Goal: Information Seeking & Learning: Learn about a topic

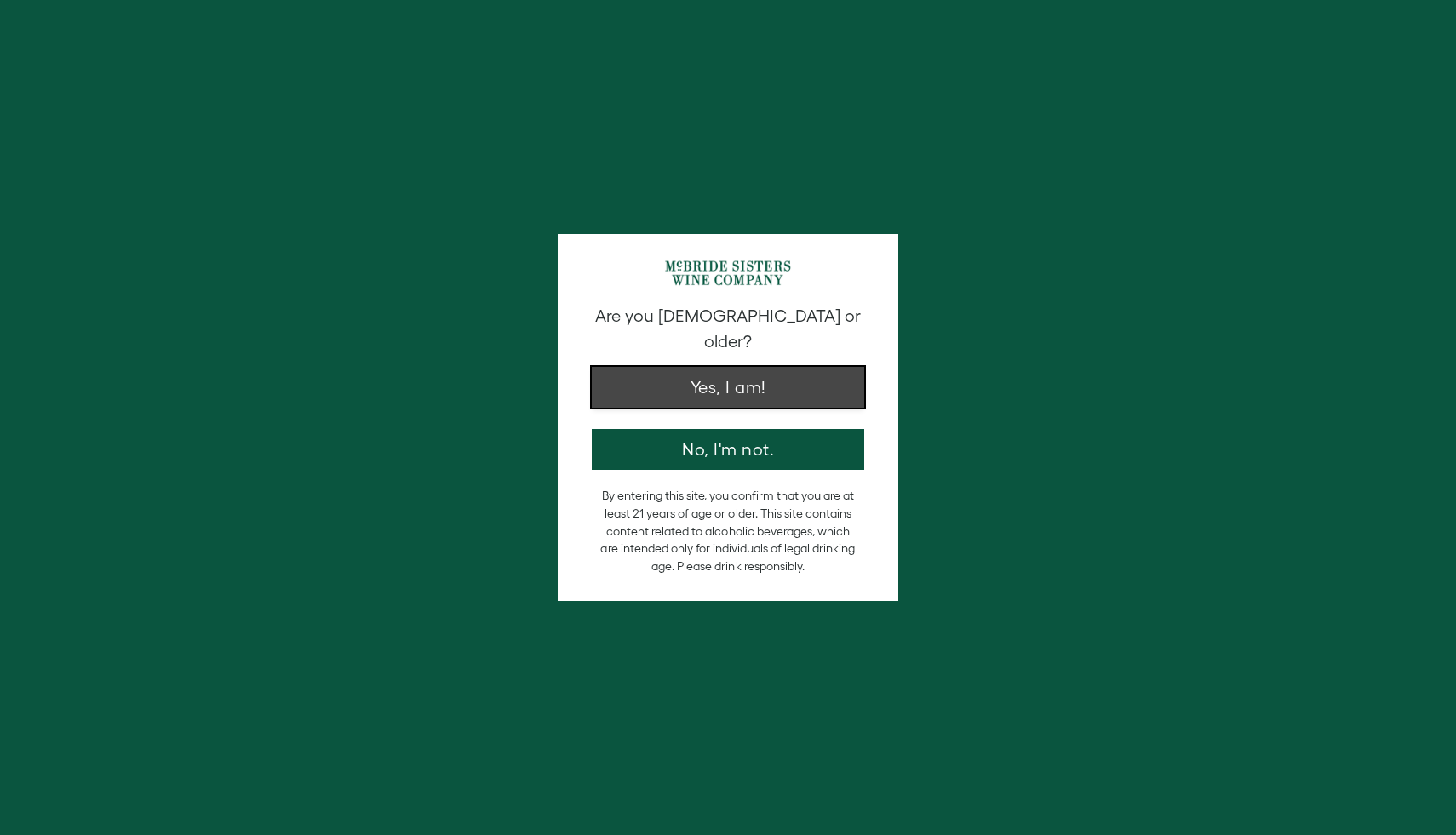
click at [701, 374] on button "Yes, I am!" at bounding box center [728, 386] width 272 height 41
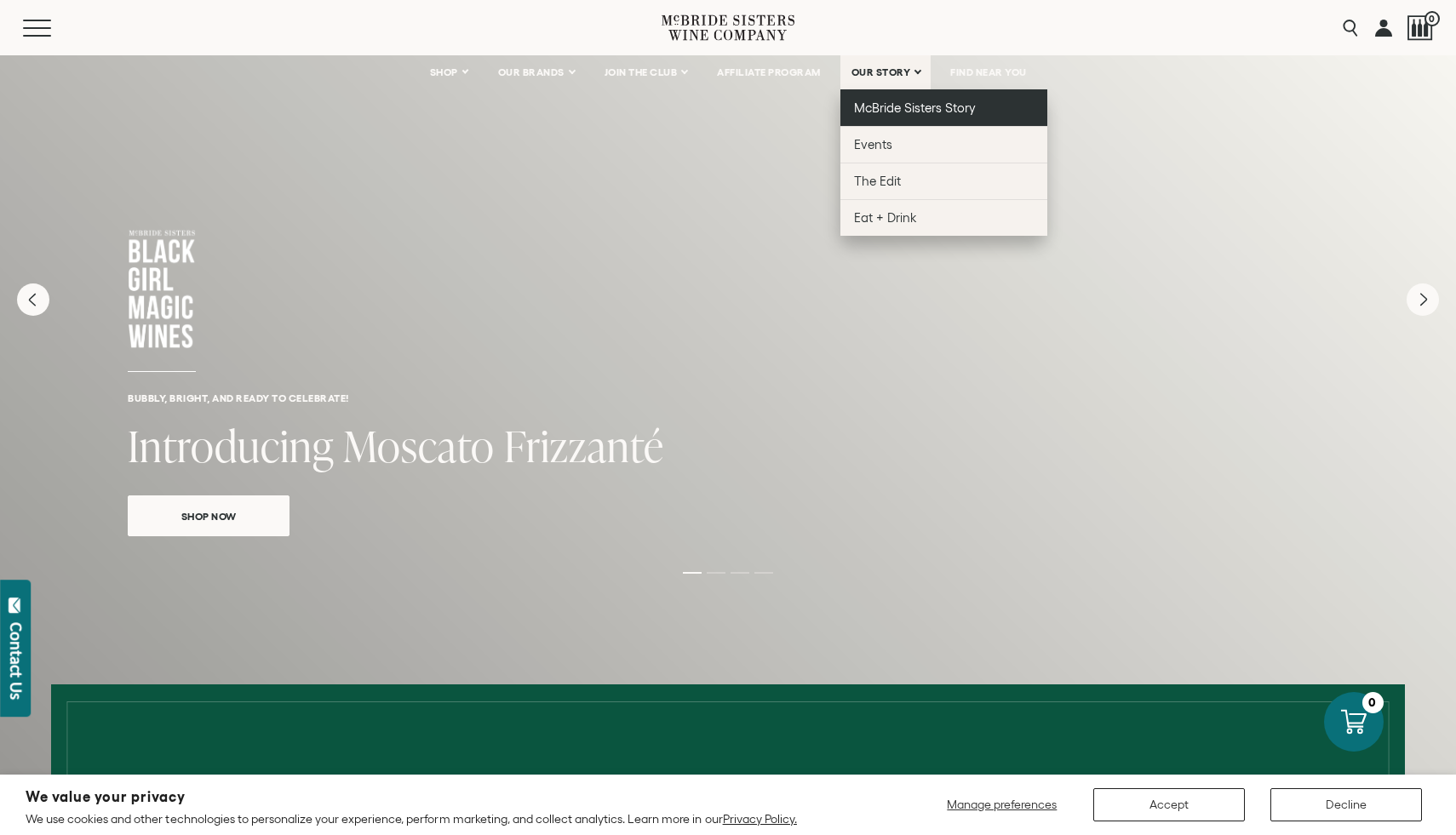
click at [885, 111] on span "McBride Sisters Story" at bounding box center [914, 107] width 122 height 14
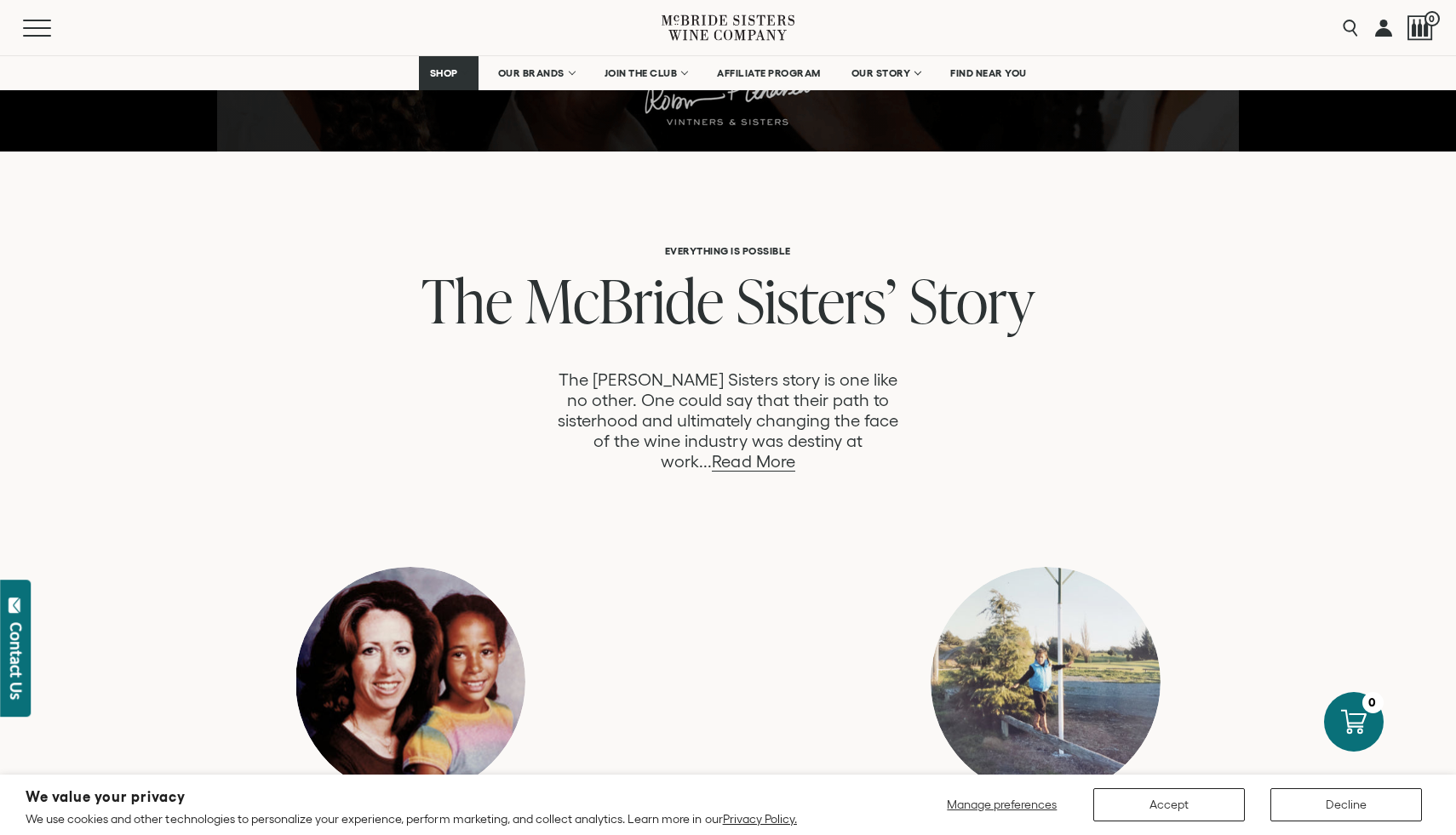
scroll to position [716, 0]
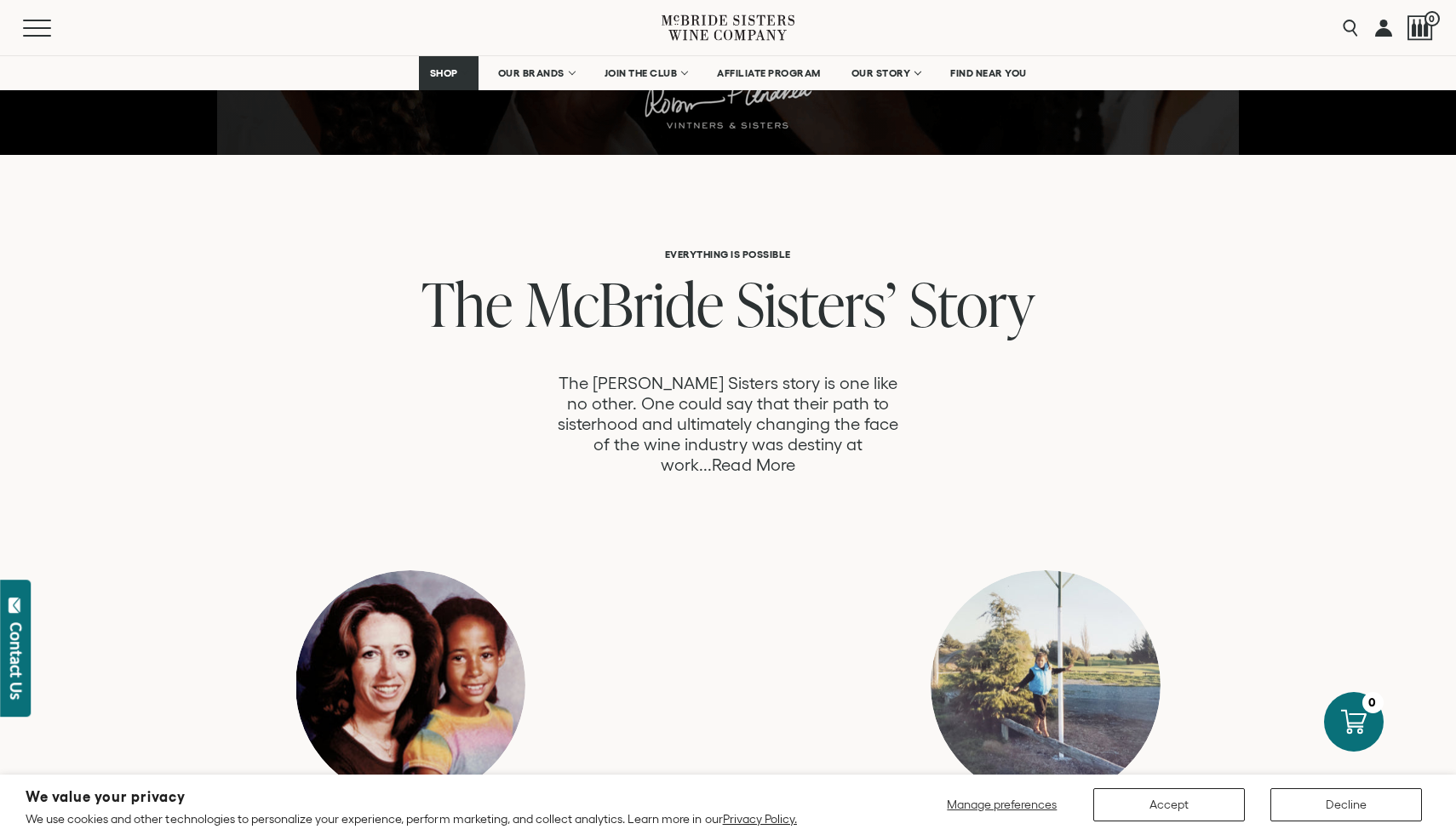
click at [794, 455] on link "Read More" at bounding box center [753, 465] width 83 height 20
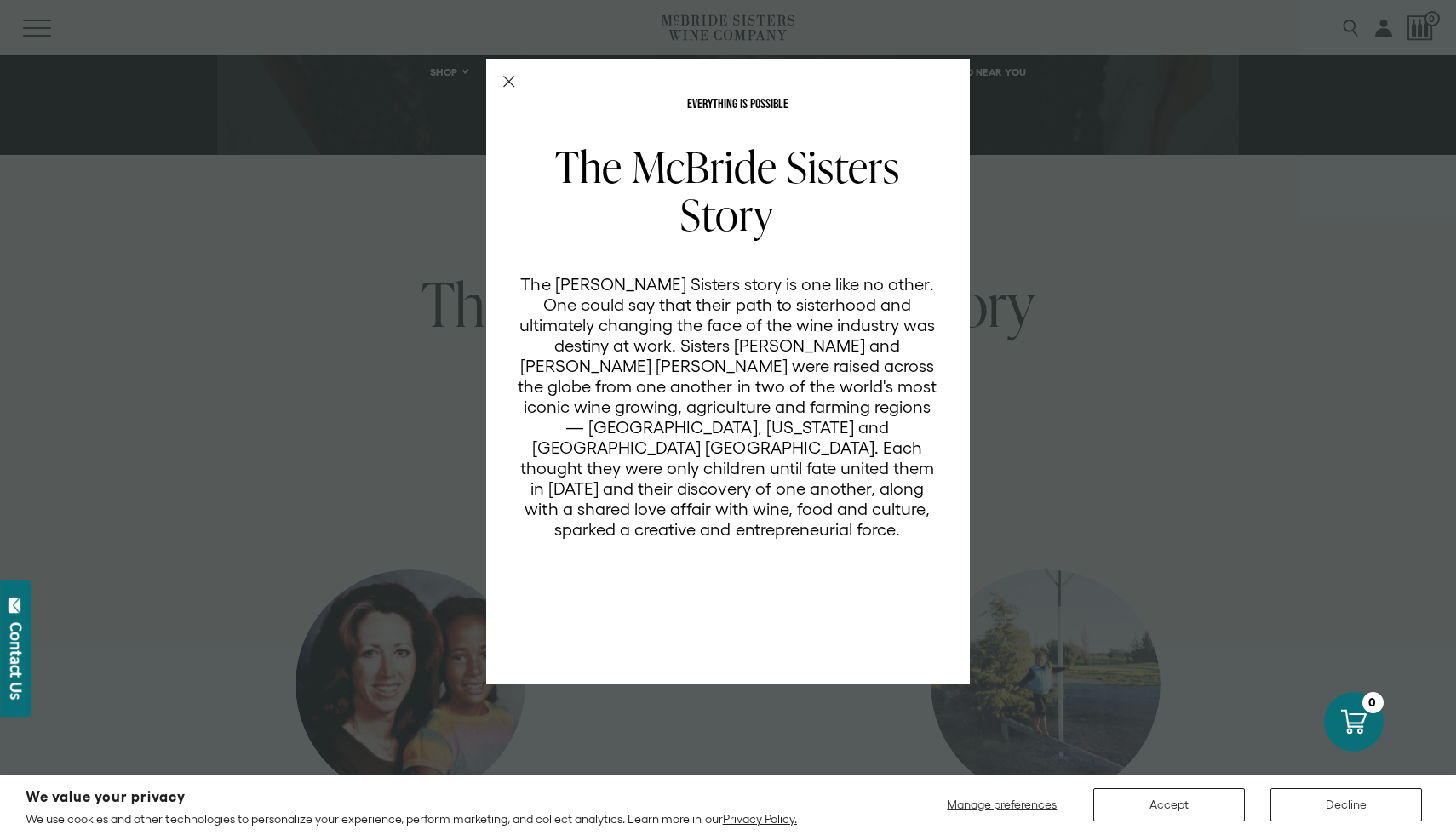
click at [502, 80] on div "EVERYTHING IS POSSIBLE The [PERSON_NAME] Sisters Story The [PERSON_NAME] Sister…" at bounding box center [728, 371] width 483 height 626
click at [509, 79] on icon "Close Modal" at bounding box center [509, 81] width 12 height 12
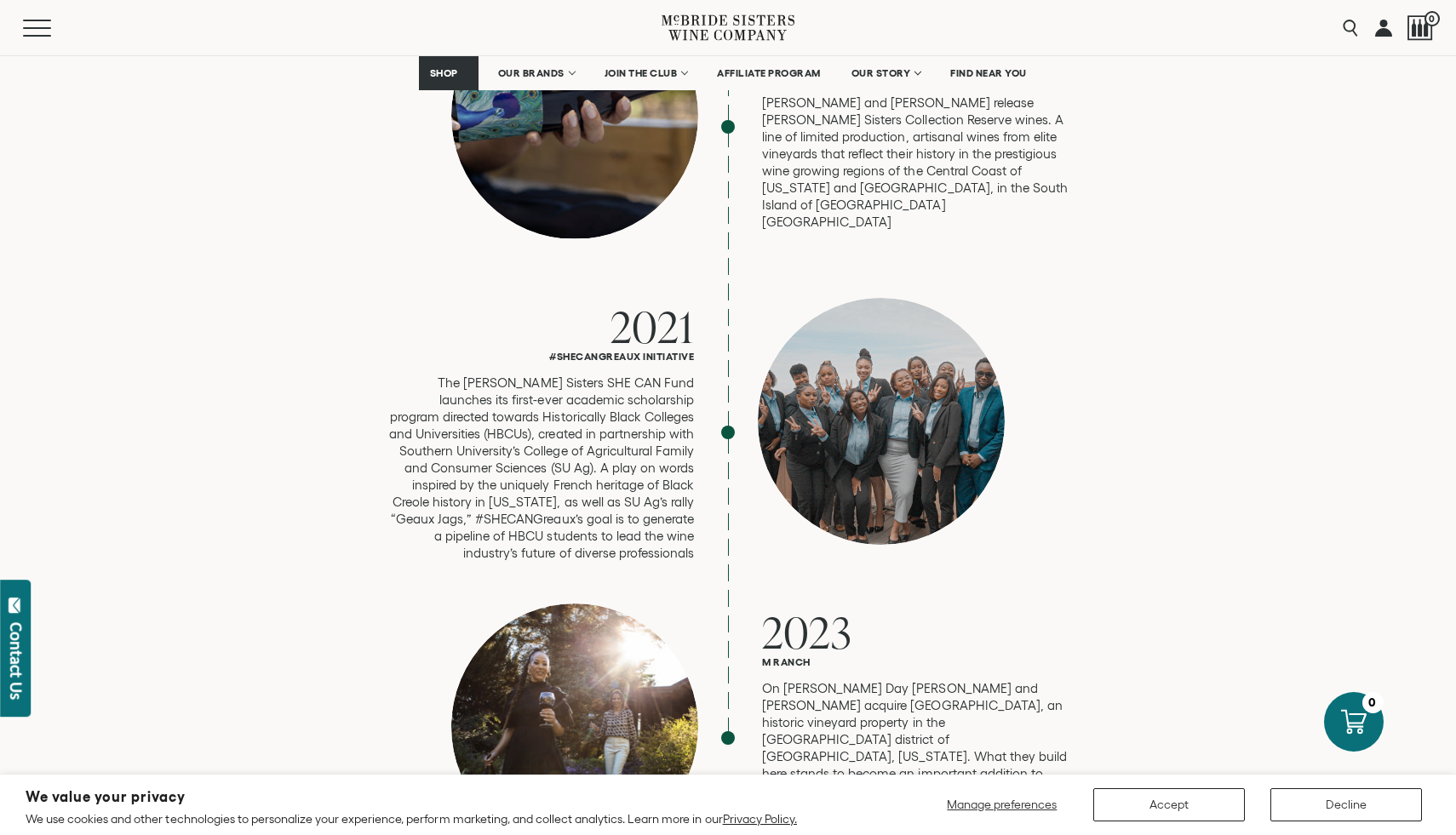
scroll to position [4292, 0]
